Goal: Browse casually

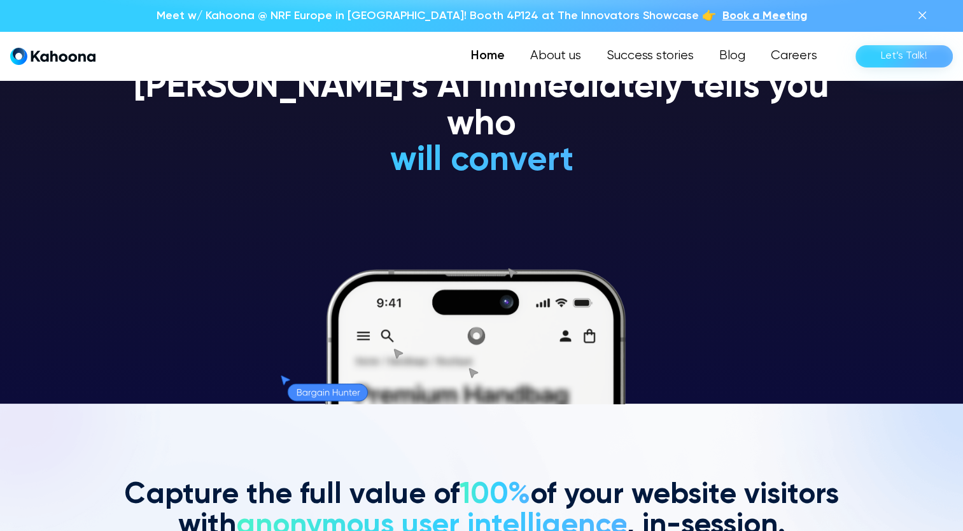
scroll to position [128, 0]
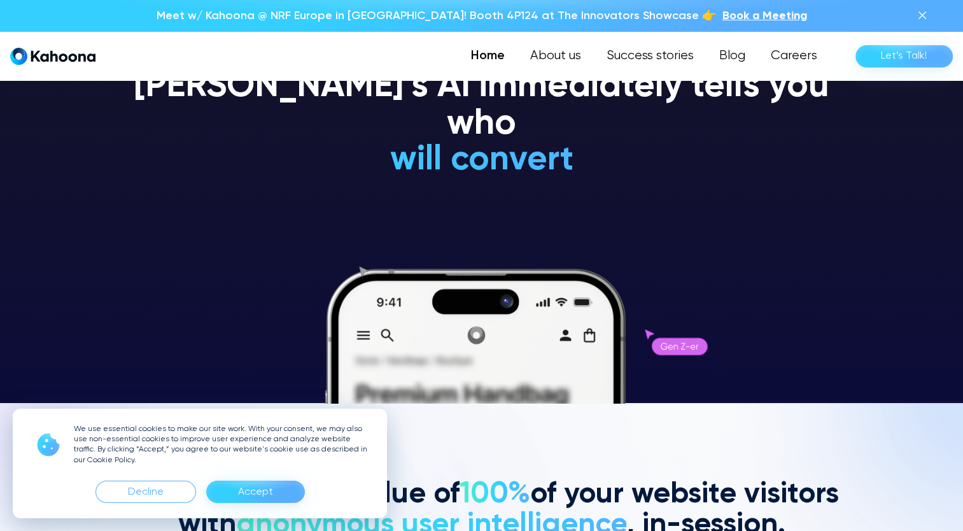
click at [248, 491] on div "Accept" at bounding box center [255, 492] width 35 height 20
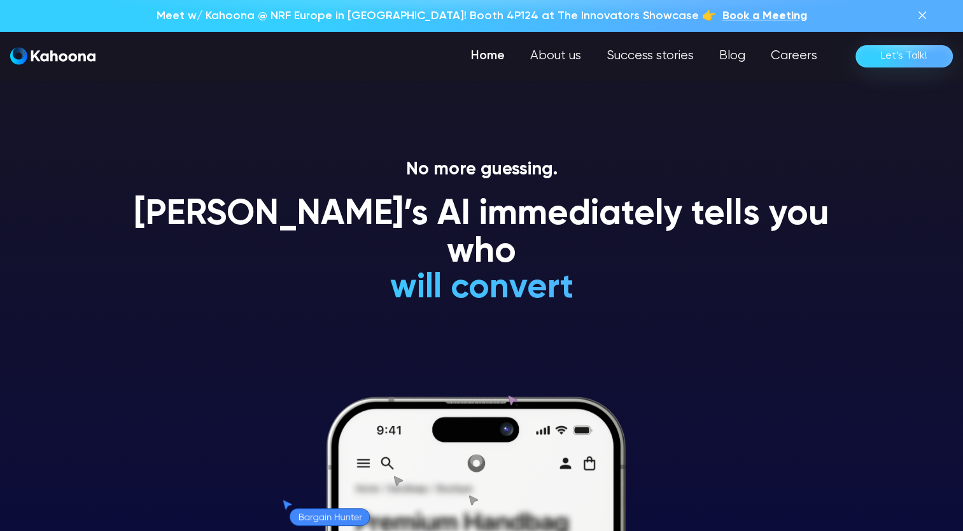
scroll to position [0, 0]
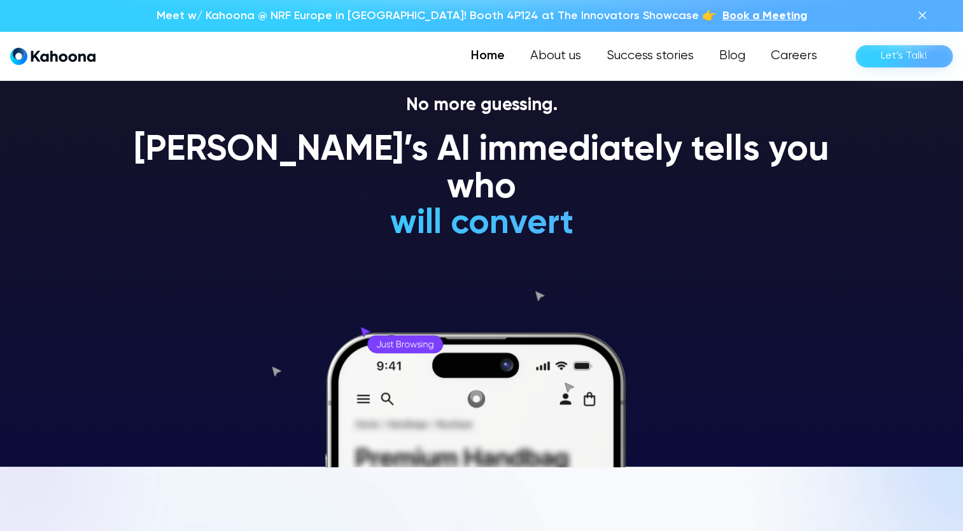
scroll to position [64, 0]
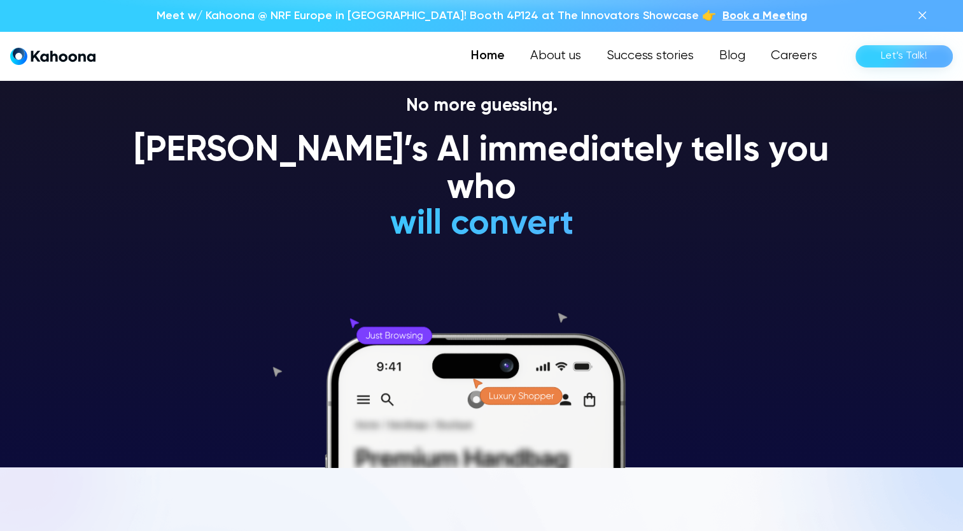
drag, startPoint x: 531, startPoint y: 348, endPoint x: 848, endPoint y: 283, distance: 322.9
click at [848, 283] on section "No more guessing. Kahoona’s AI immediately tells you who will convert will NEVE…" at bounding box center [481, 201] width 963 height 531
